Goal: Information Seeking & Learning: Find specific fact

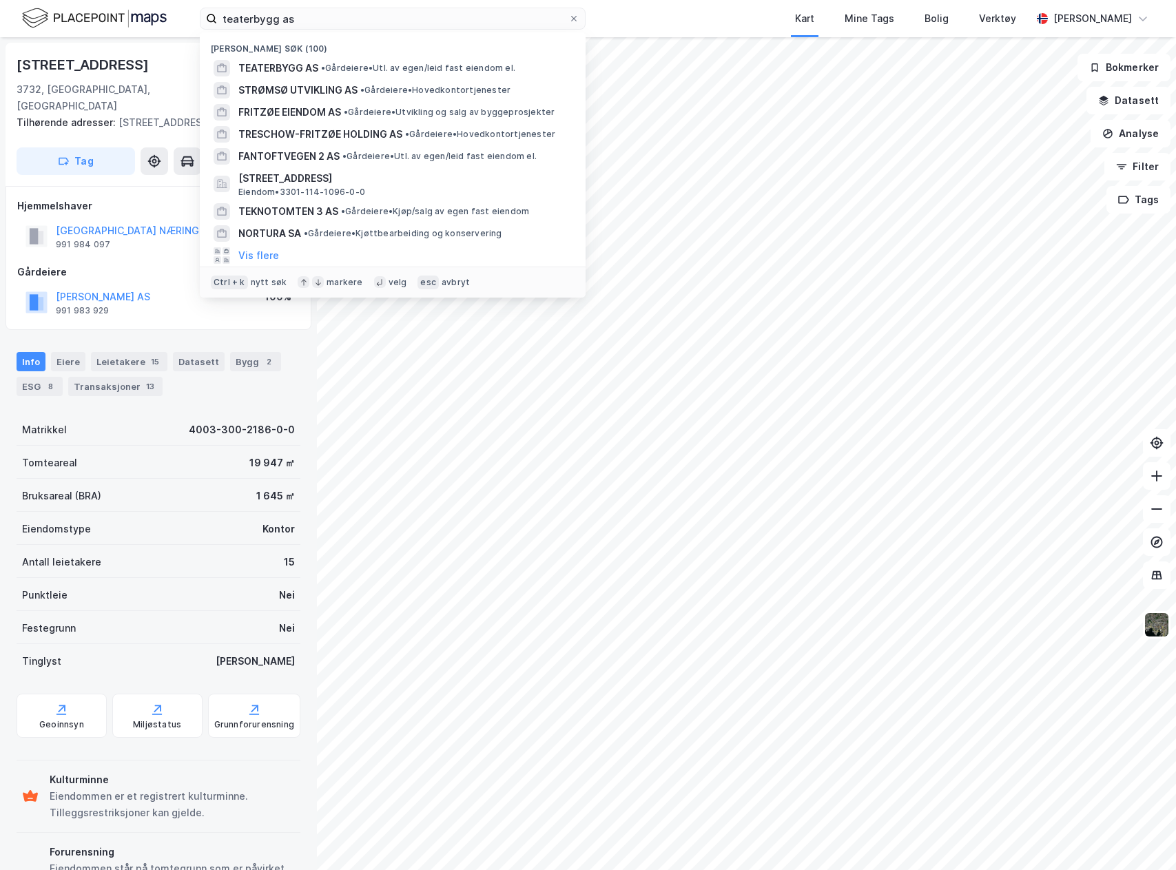
drag, startPoint x: 0, startPoint y: 0, endPoint x: 380, endPoint y: 25, distance: 381.2
click at [380, 25] on input "teaterbygg as" at bounding box center [392, 18] width 351 height 21
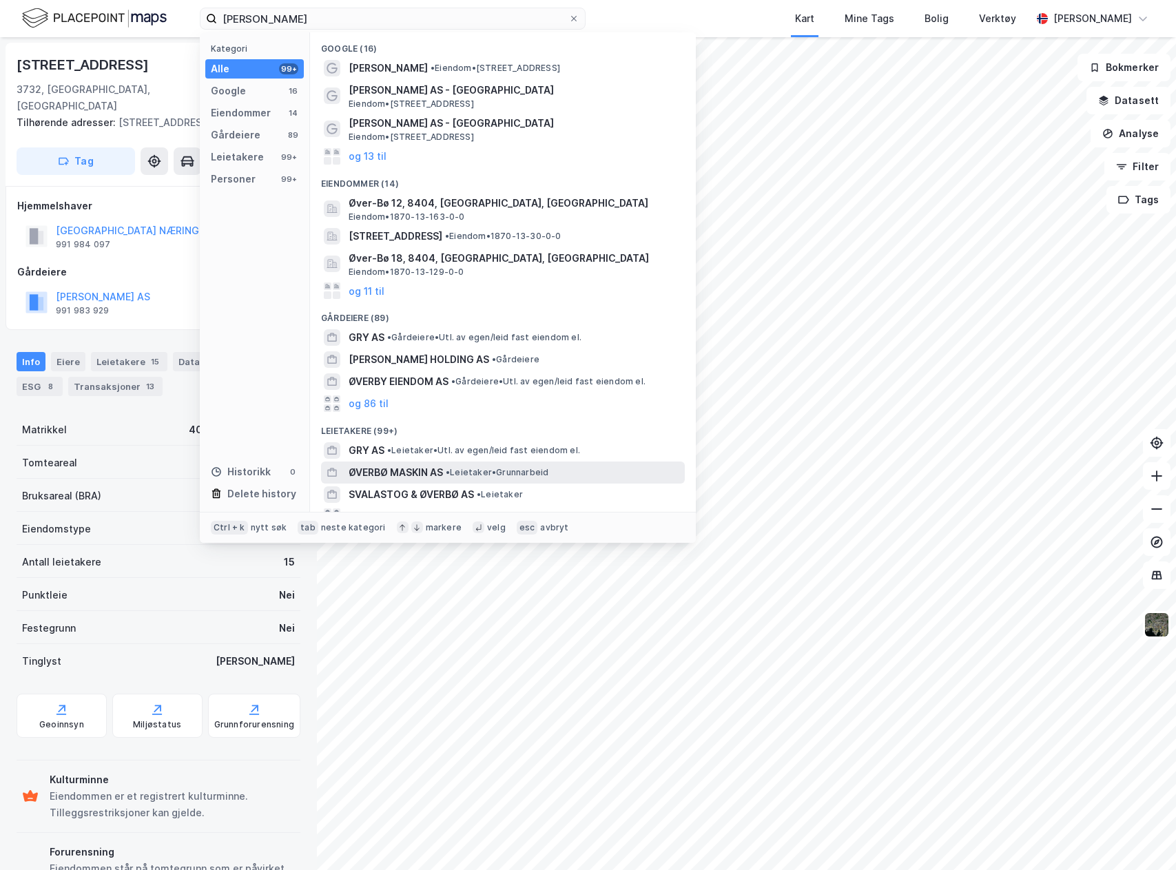
scroll to position [129, 0]
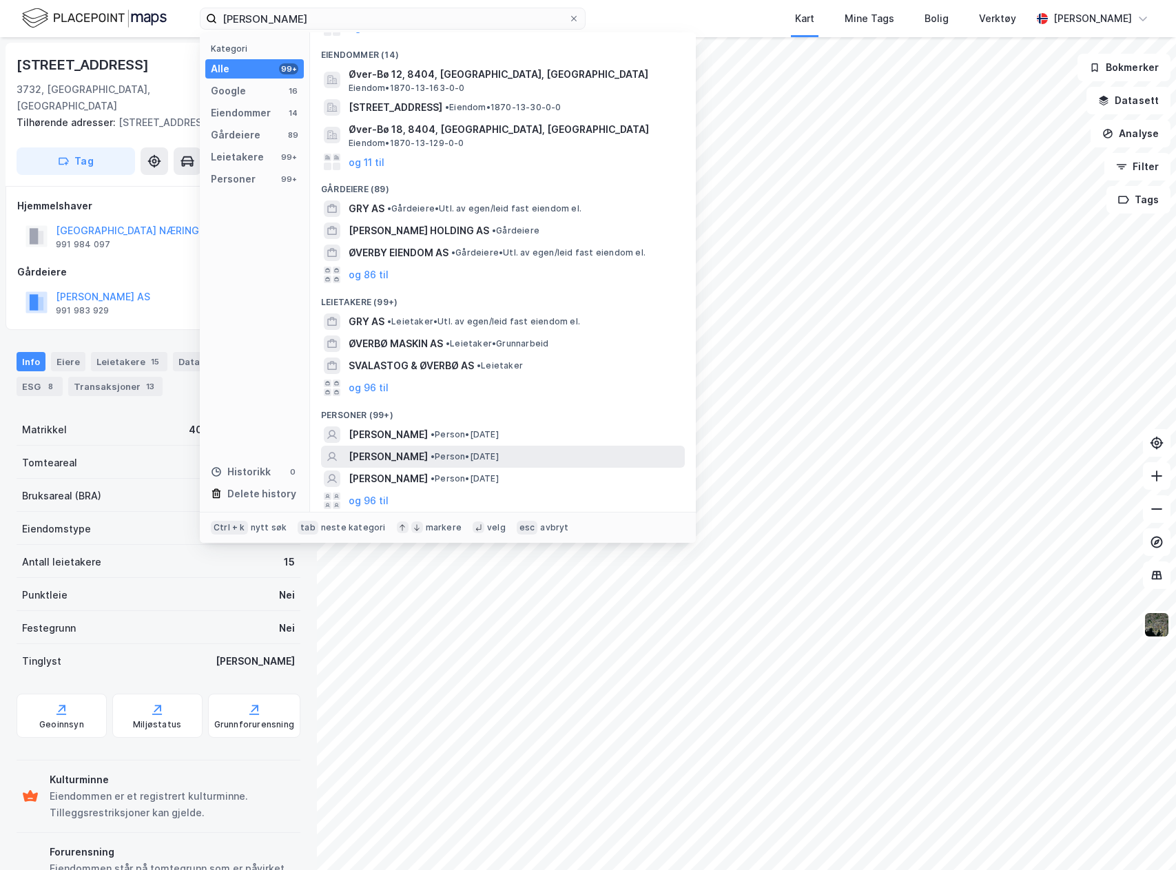
click at [499, 459] on span "• Person • [DATE]" at bounding box center [465, 456] width 68 height 11
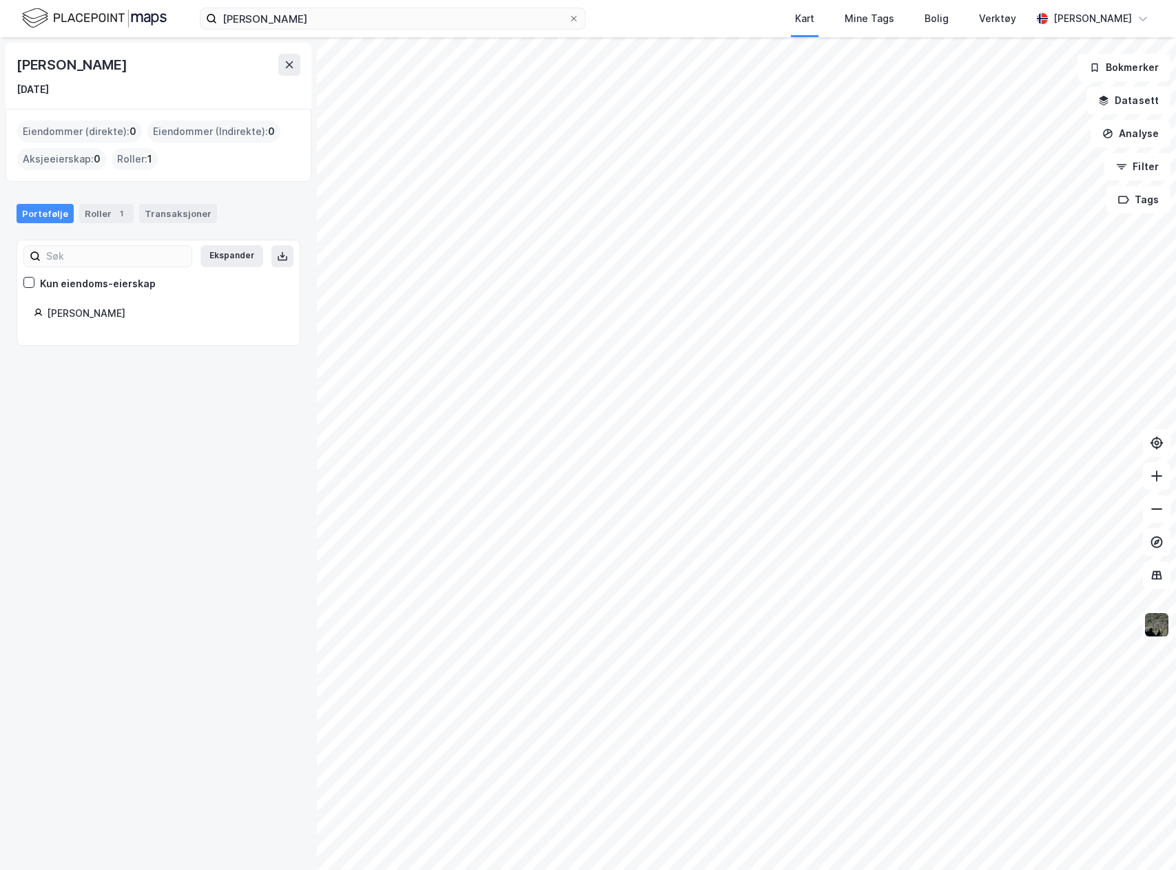
click at [76, 318] on div "[PERSON_NAME]" at bounding box center [165, 313] width 236 height 17
click at [176, 322] on div "[PERSON_NAME]" at bounding box center [158, 316] width 249 height 23
click at [101, 309] on div "[PERSON_NAME]" at bounding box center [165, 313] width 236 height 17
click at [103, 224] on div "Portefølje Roller 1 Transaksjoner" at bounding box center [158, 207] width 317 height 41
click at [105, 214] on div "Roller 1" at bounding box center [106, 213] width 54 height 19
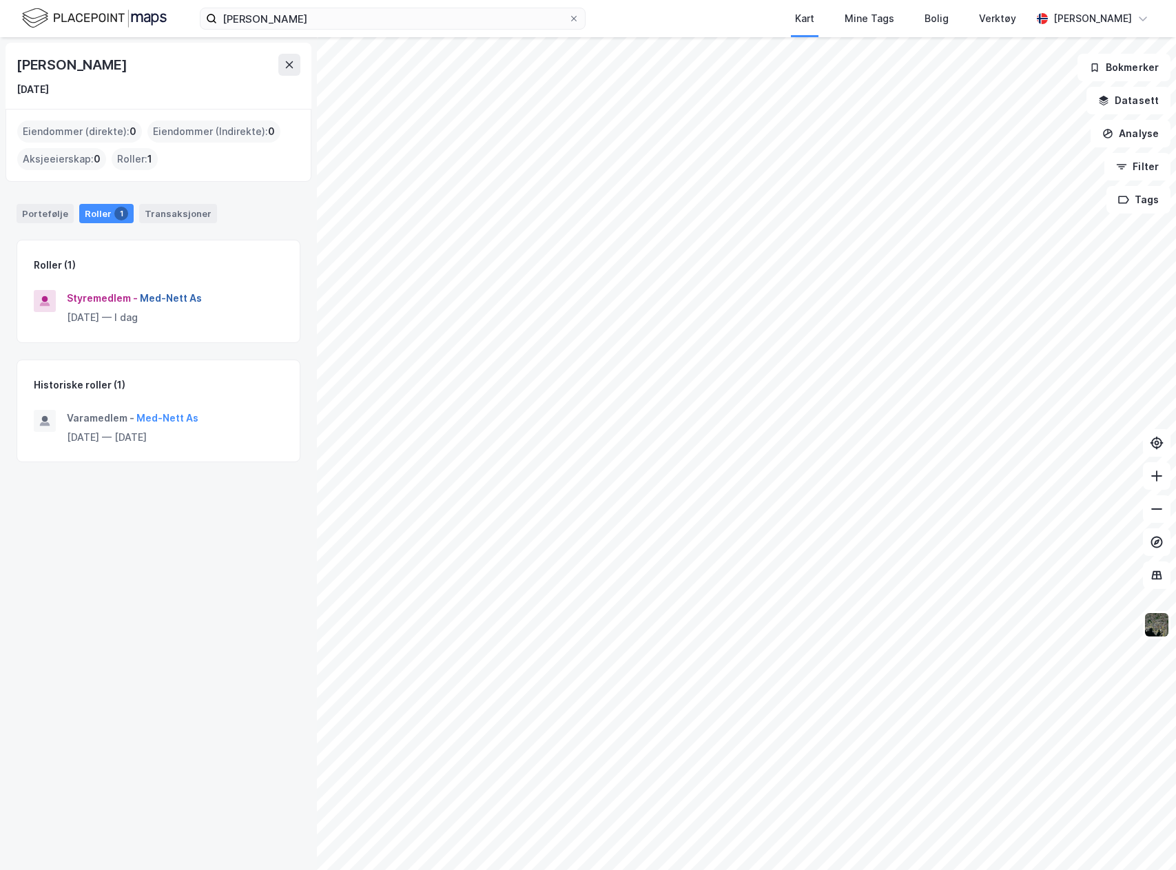
click at [0, 0] on button "Med-Nett As" at bounding box center [0, 0] width 0 height 0
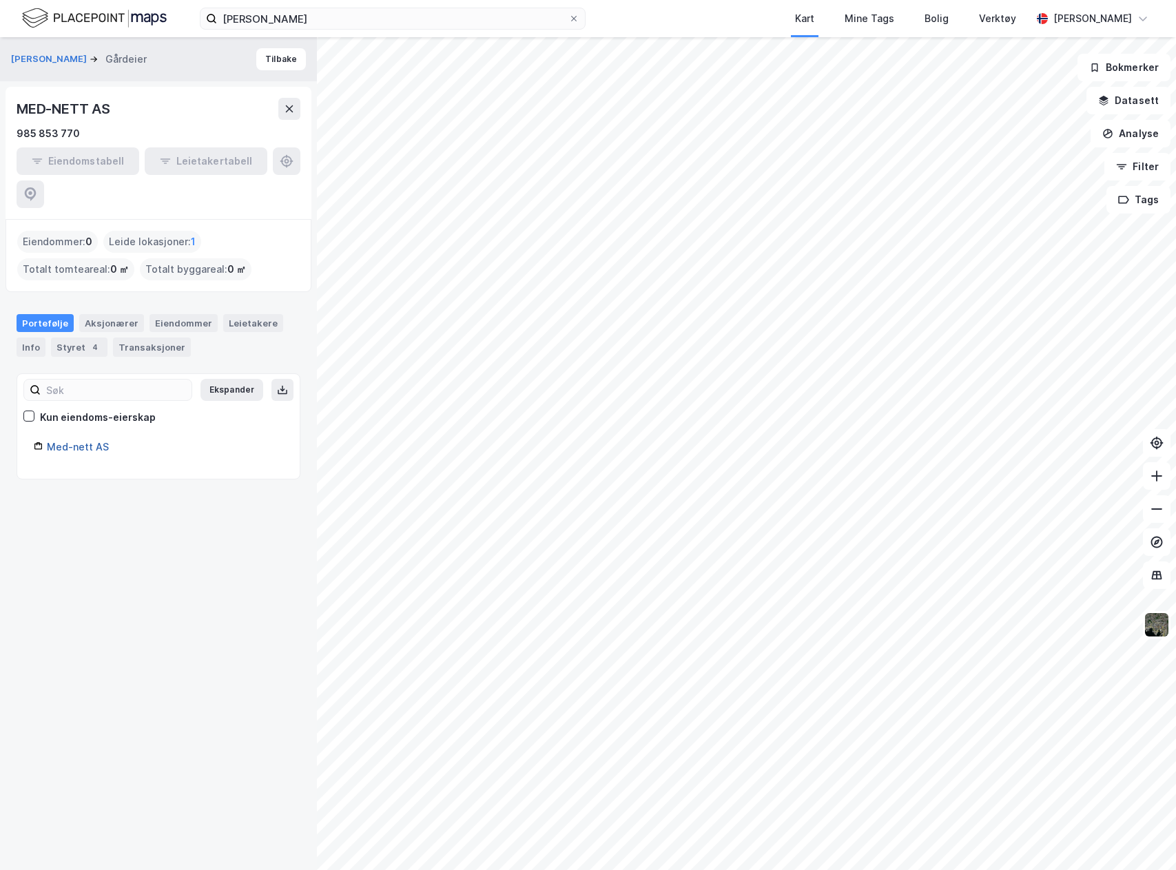
click at [75, 441] on link "Med-nett AS" at bounding box center [78, 447] width 62 height 12
click at [77, 439] on div "Med-nett AS" at bounding box center [165, 447] width 236 height 17
click at [79, 441] on link "Med-nett AS" at bounding box center [78, 447] width 62 height 12
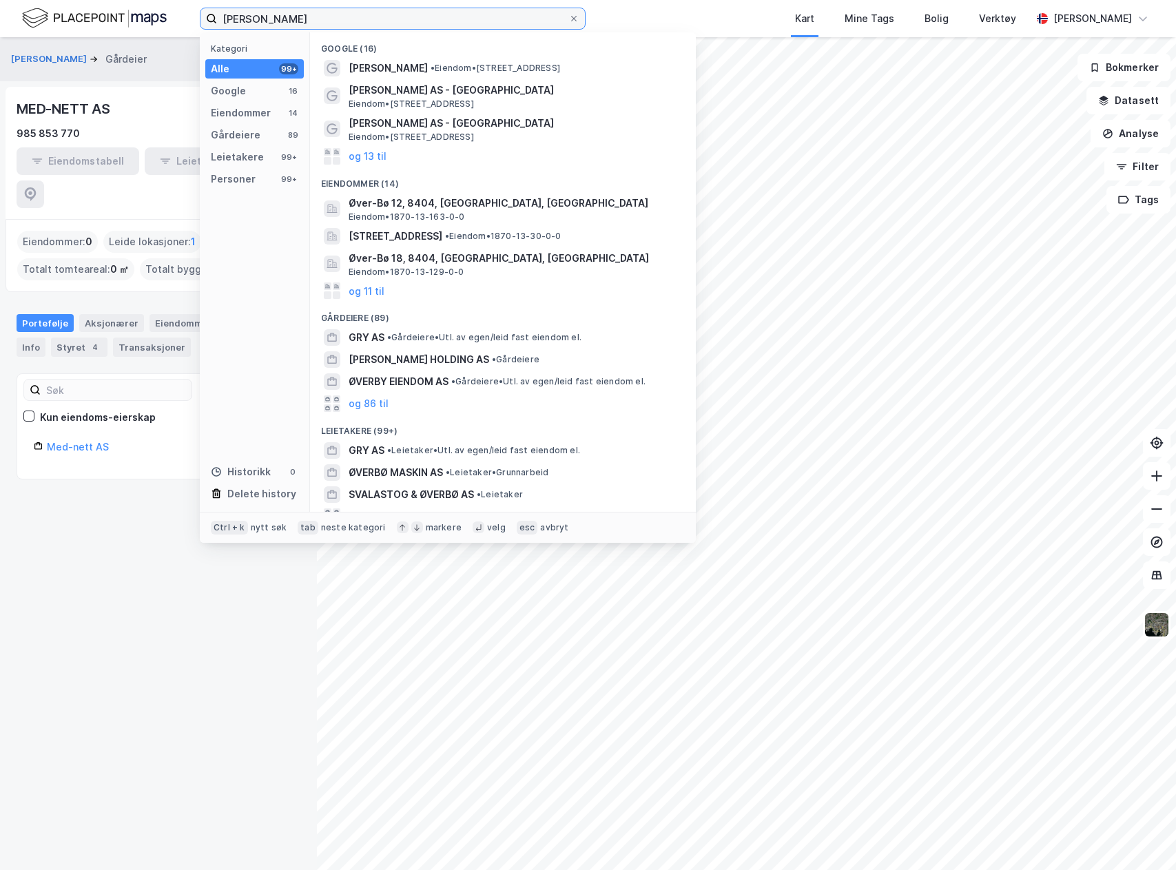
click at [387, 25] on input "[PERSON_NAME]" at bounding box center [392, 18] width 351 height 21
drag, startPoint x: 387, startPoint y: 25, endPoint x: 394, endPoint y: 22, distance: 7.7
click at [391, 24] on input "[PERSON_NAME]" at bounding box center [392, 18] width 351 height 21
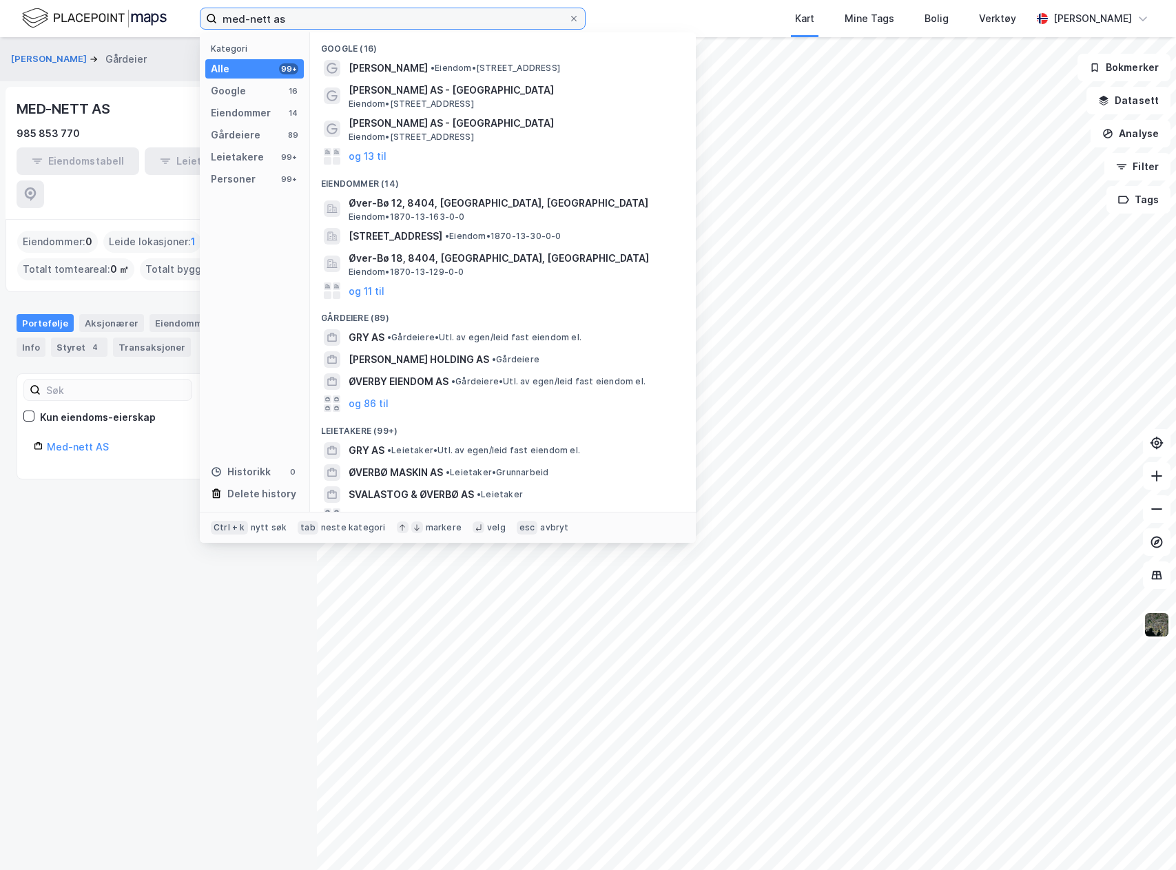
type input "med-nett as"
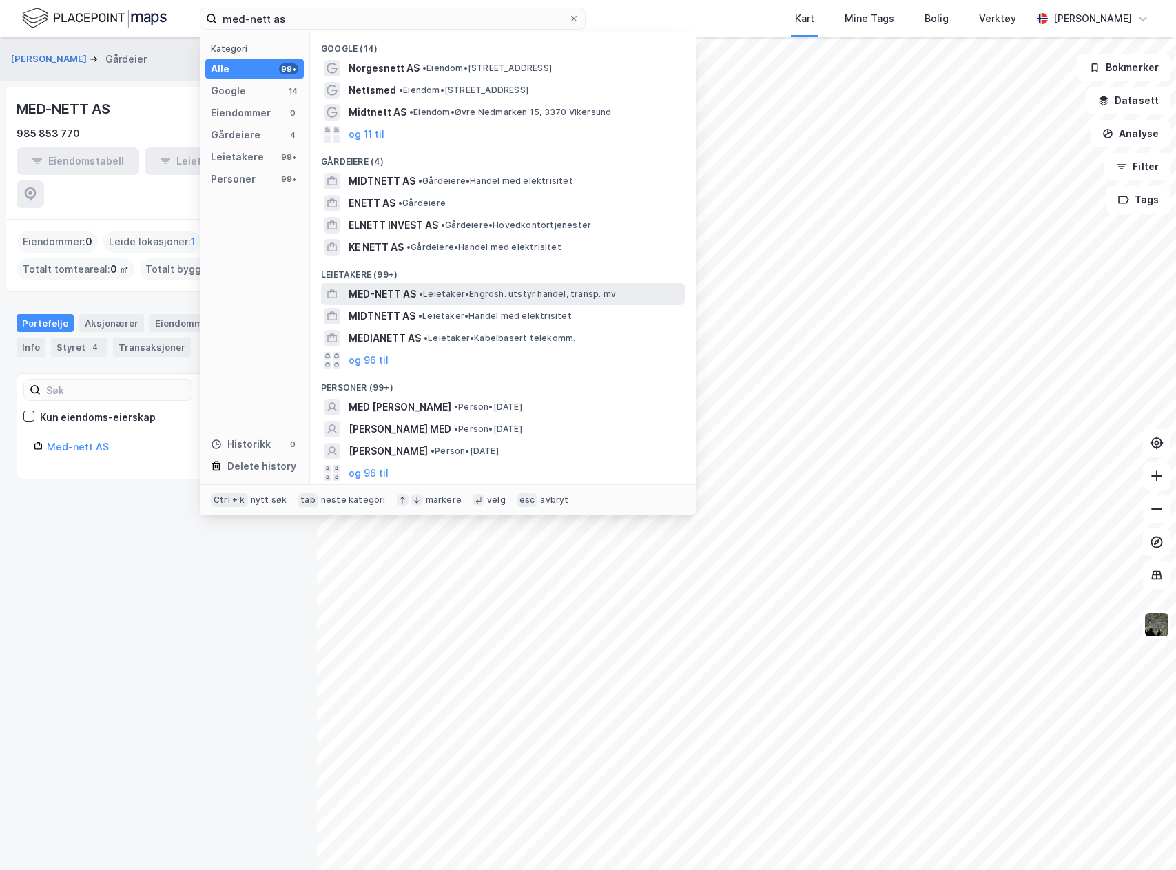
click at [520, 301] on div "MED-NETT AS • Leietaker • Engrosh. utstyr handel, transp. mv." at bounding box center [516, 294] width 334 height 17
